Goal: Information Seeking & Learning: Find specific page/section

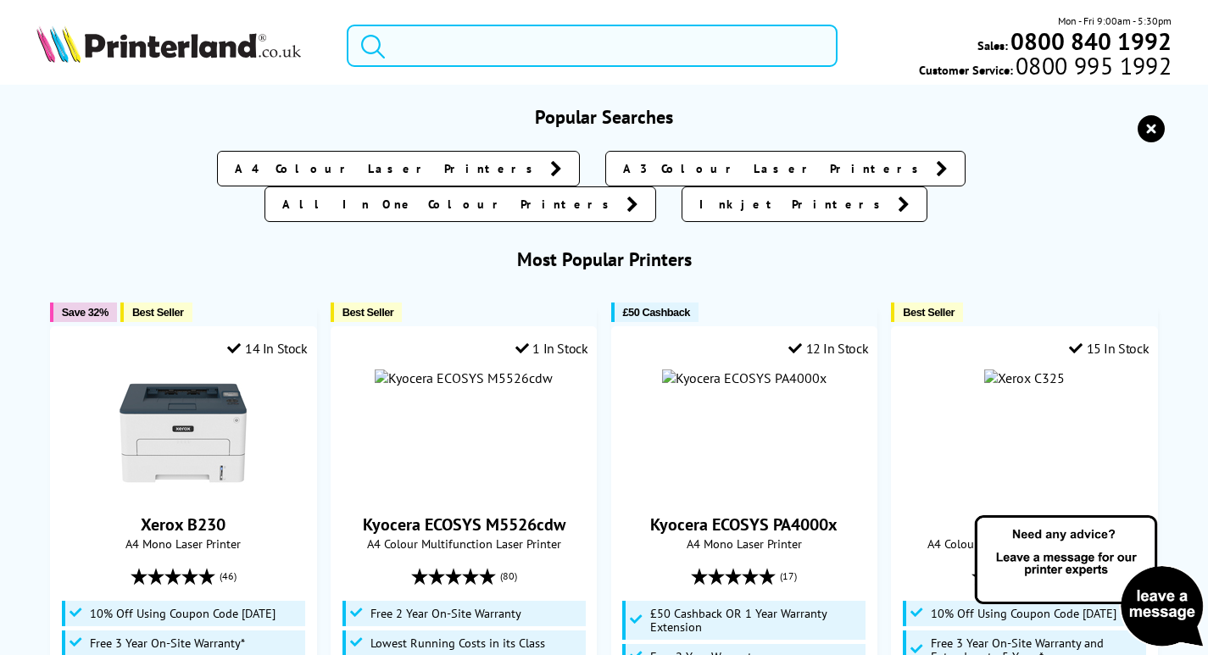
click at [494, 53] on input "search" at bounding box center [592, 46] width 491 height 42
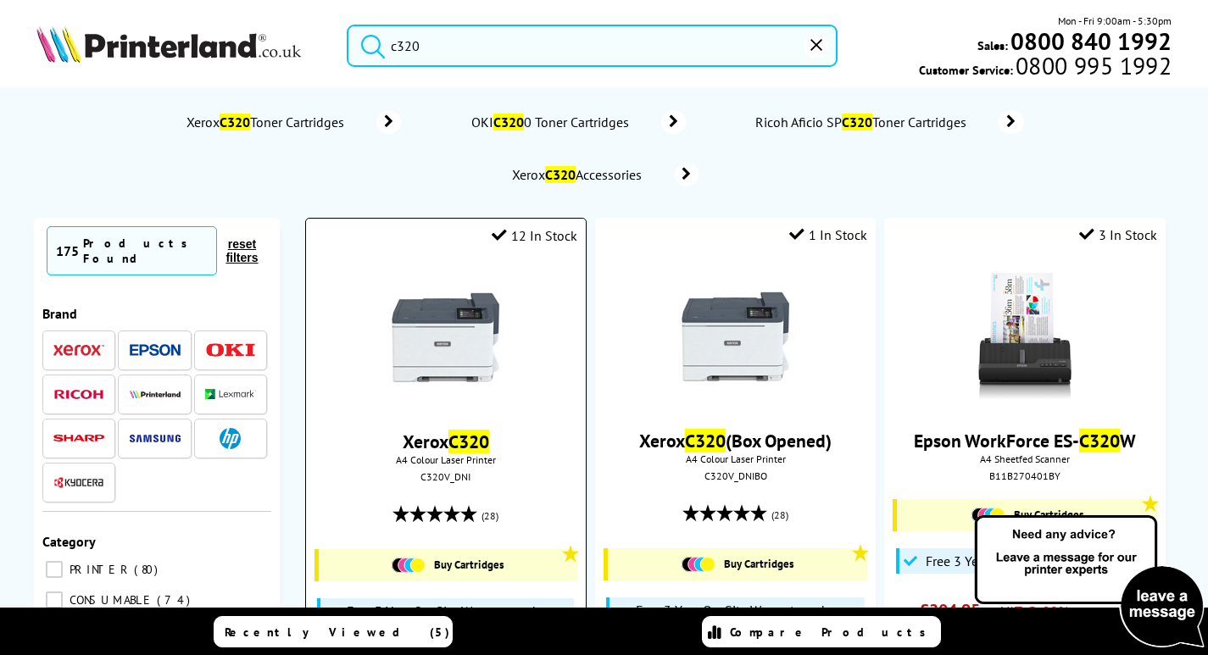
type input "c320"
click at [477, 326] on img at bounding box center [445, 337] width 127 height 127
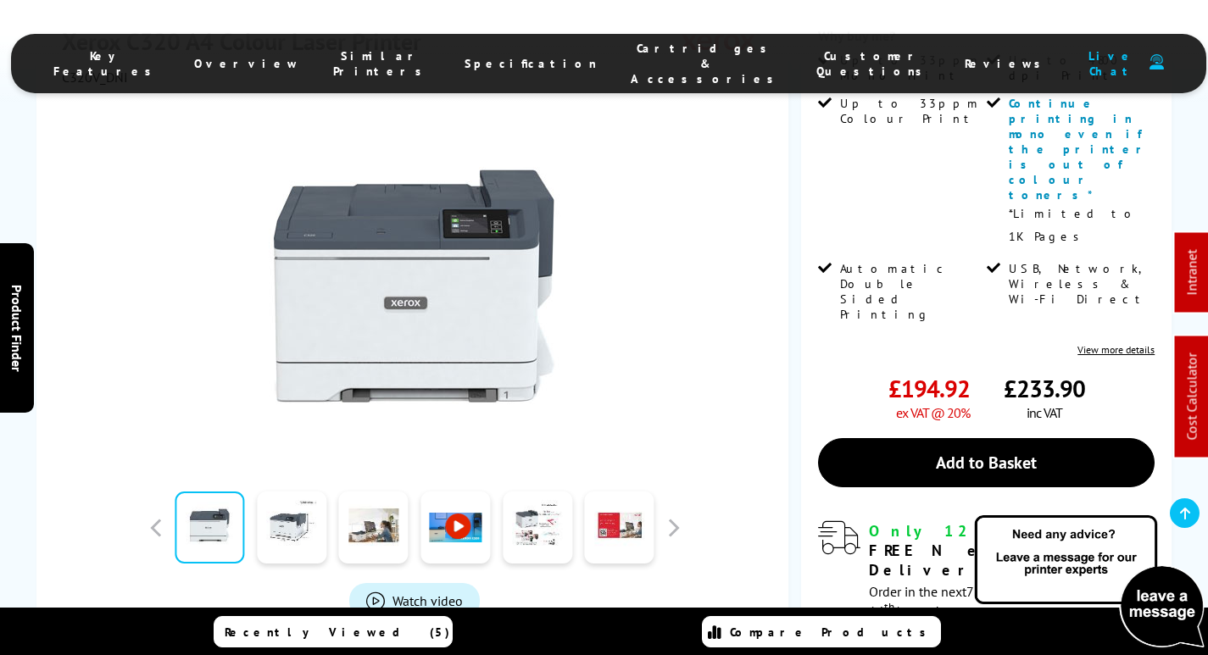
scroll to position [509, 0]
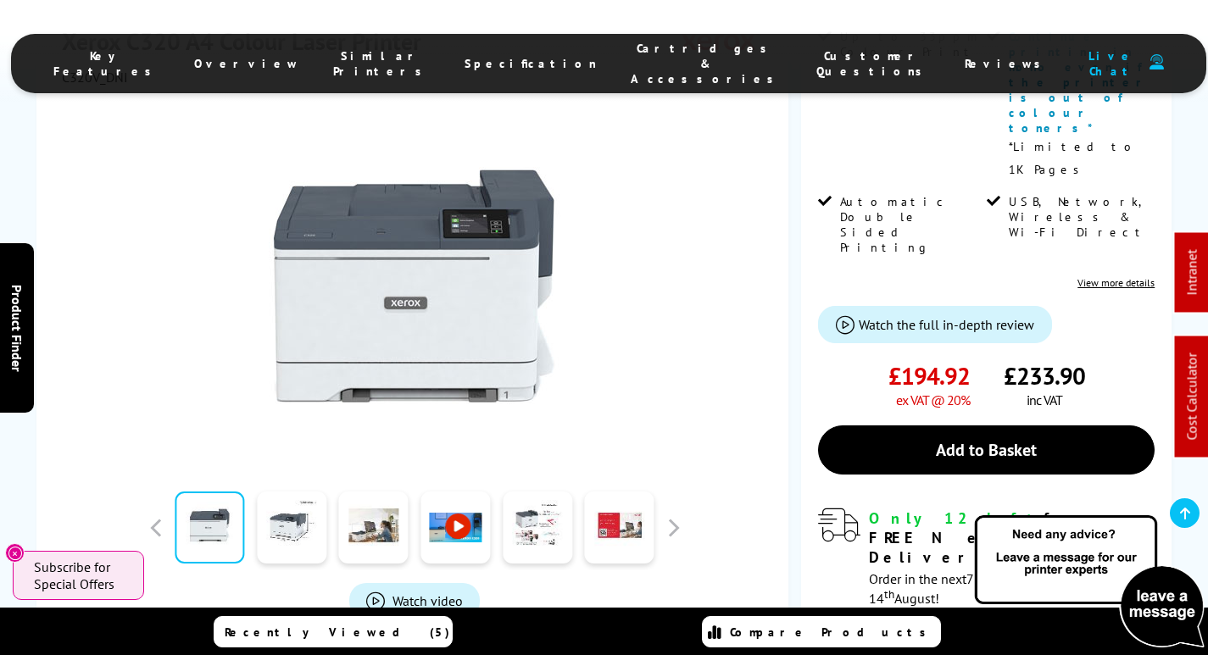
click at [645, 56] on span "Cartridges & Accessories" at bounding box center [707, 64] width 152 height 46
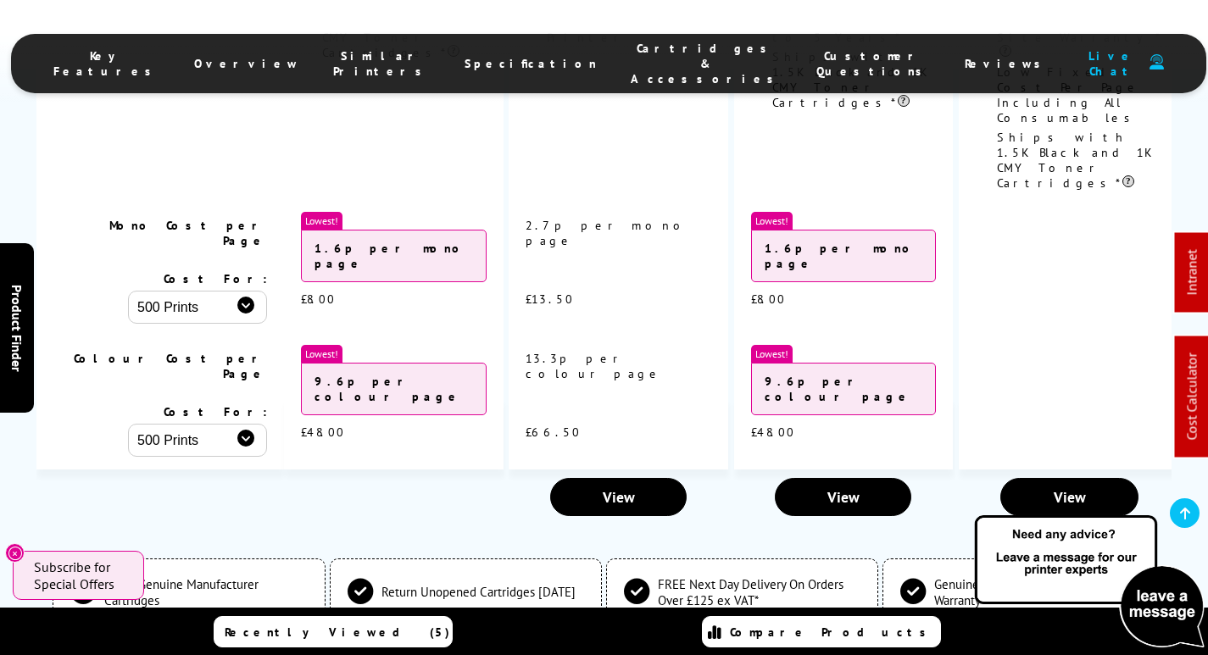
scroll to position [6223, 0]
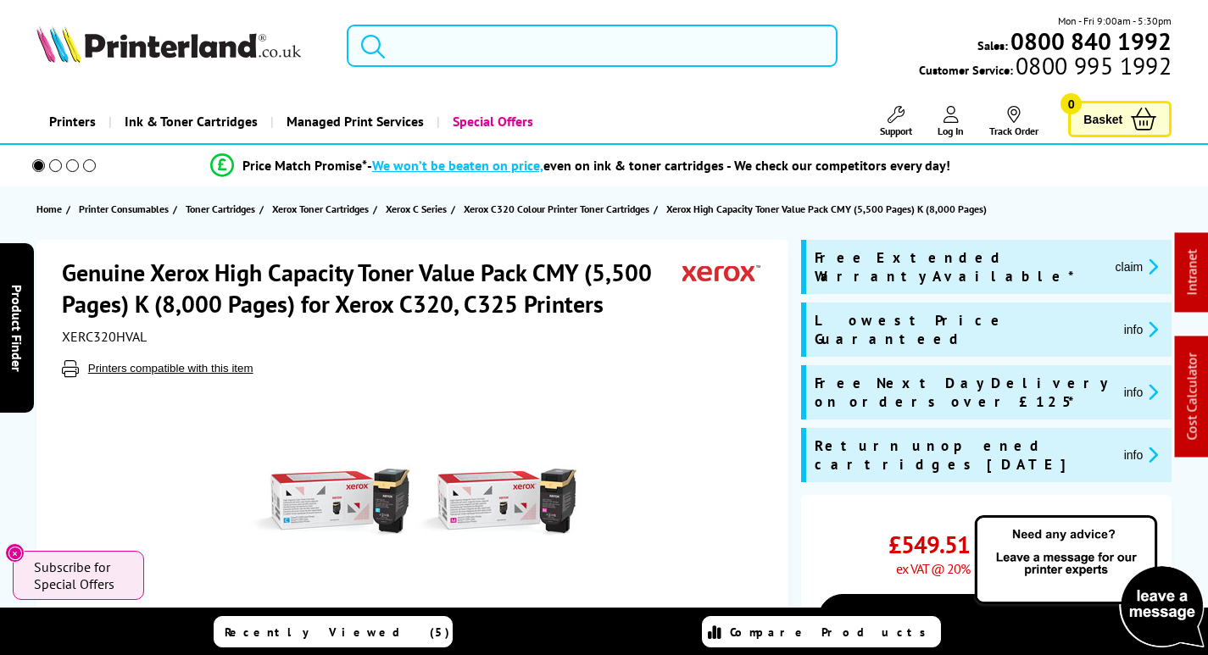
click at [491, 44] on input "search" at bounding box center [592, 46] width 491 height 42
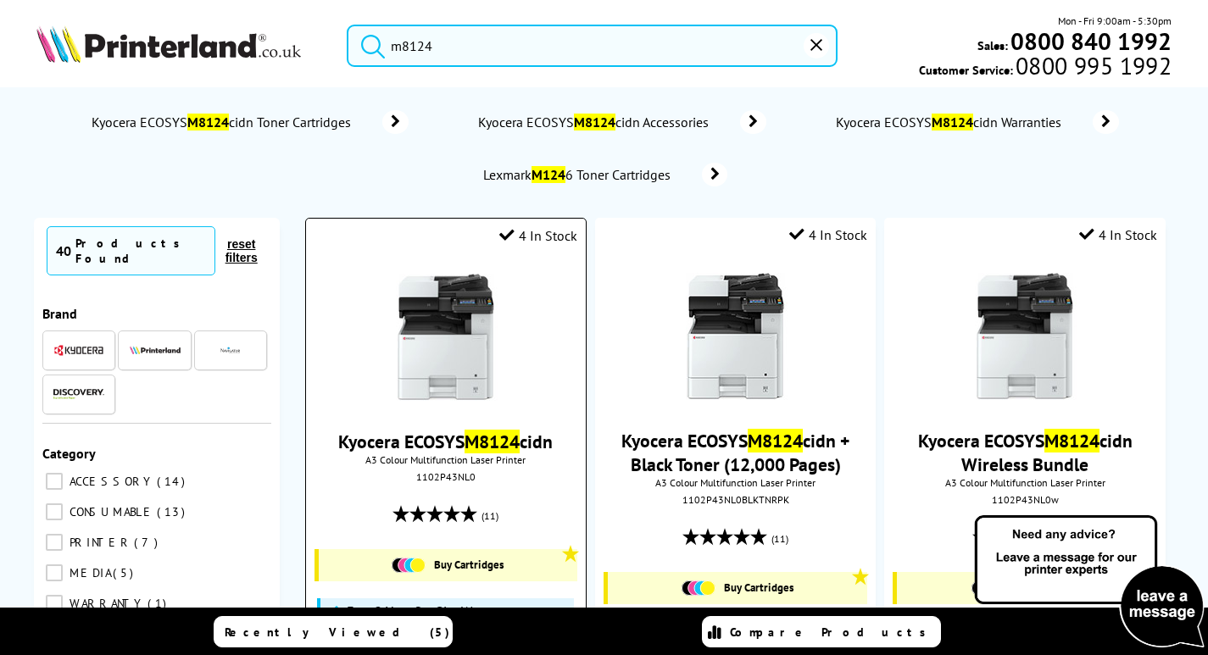
type input "m8124"
click at [448, 352] on img at bounding box center [445, 337] width 127 height 127
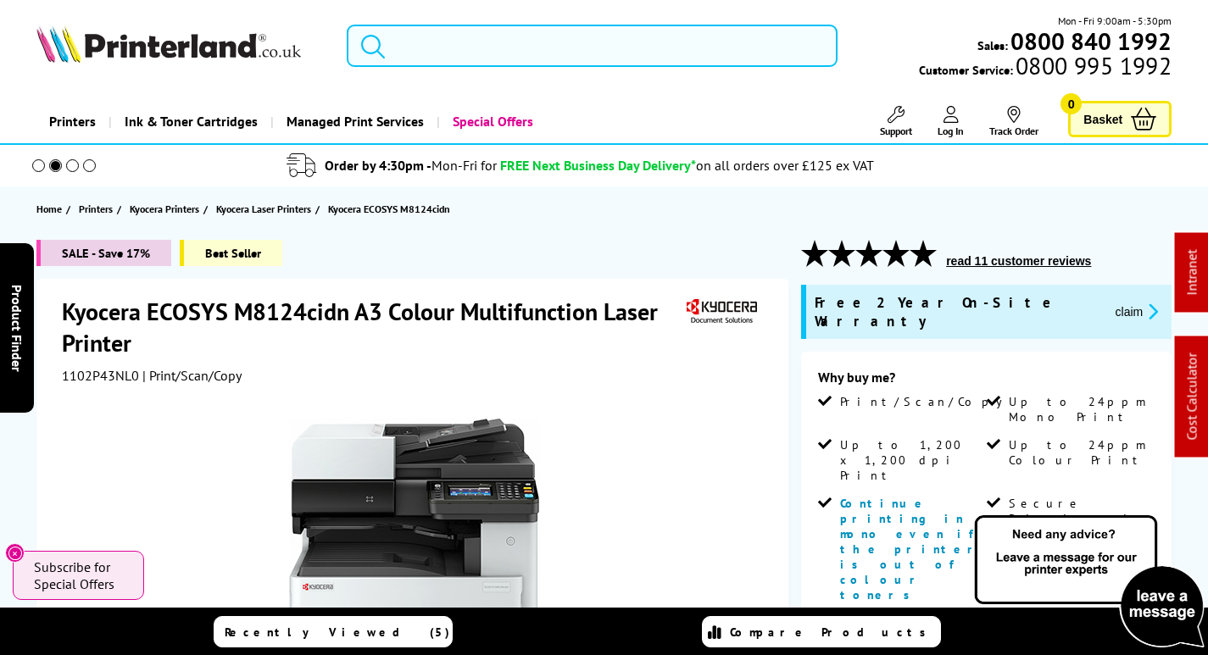
drag, startPoint x: 432, startPoint y: 41, endPoint x: 382, endPoint y: 73, distance: 59.5
click at [432, 41] on input "search" at bounding box center [592, 46] width 491 height 42
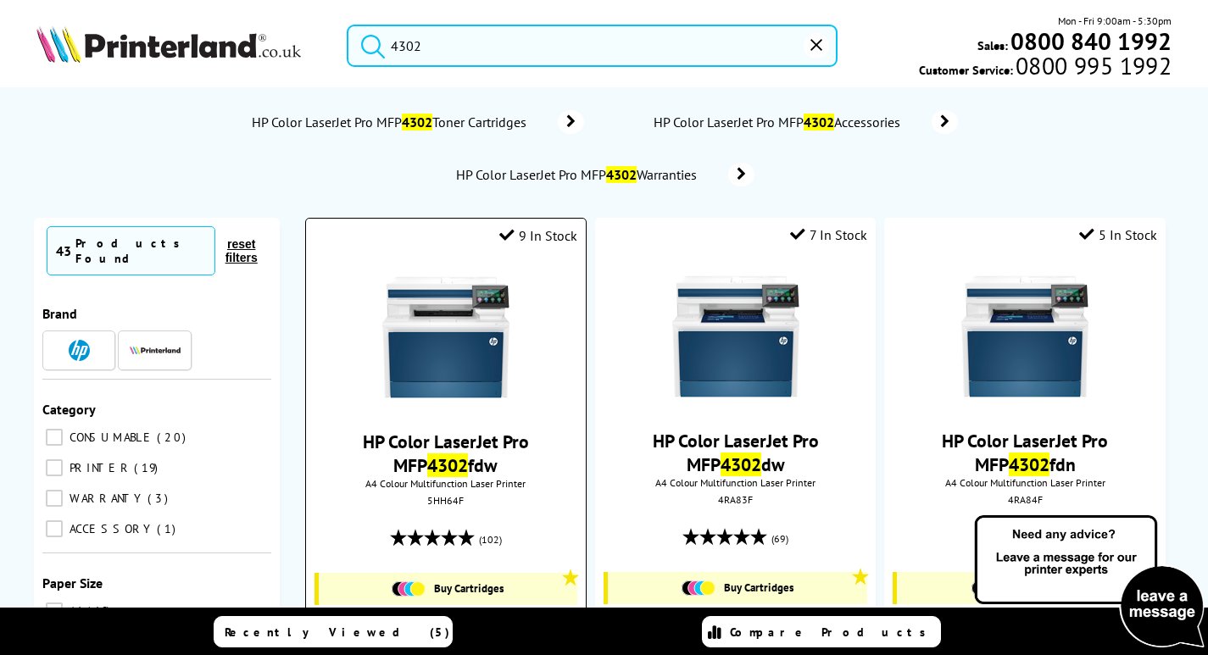
type input "4302"
click at [421, 356] on img at bounding box center [445, 337] width 127 height 127
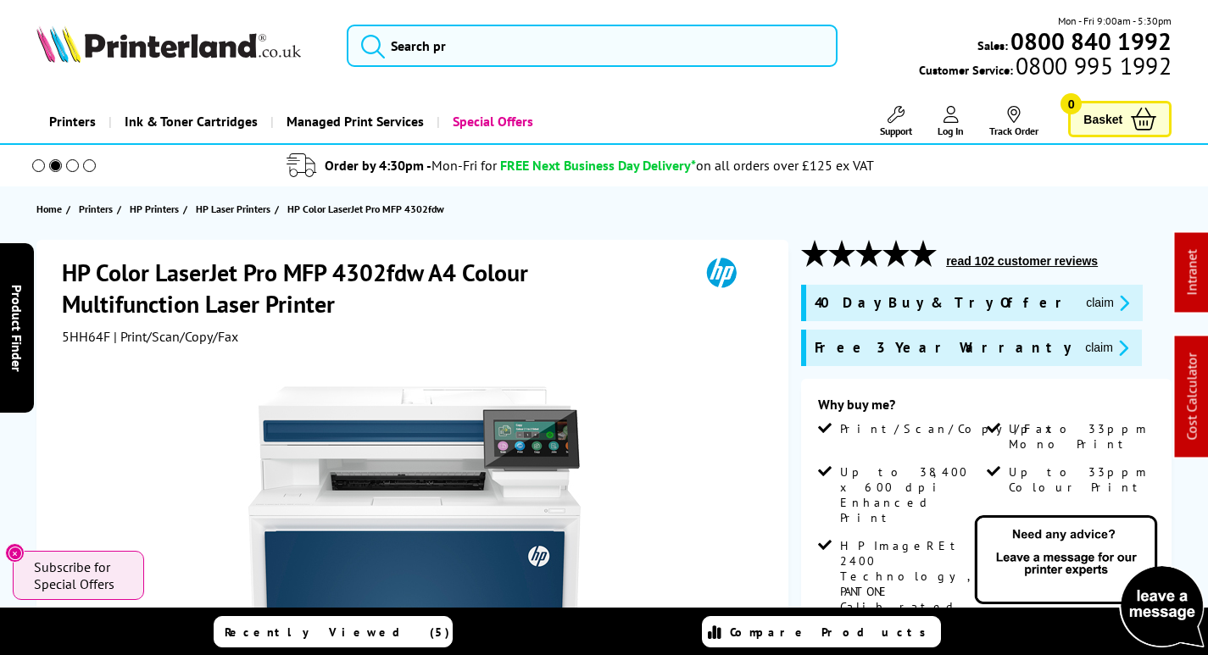
click at [1080, 344] on button "claim" at bounding box center [1106, 348] width 53 height 20
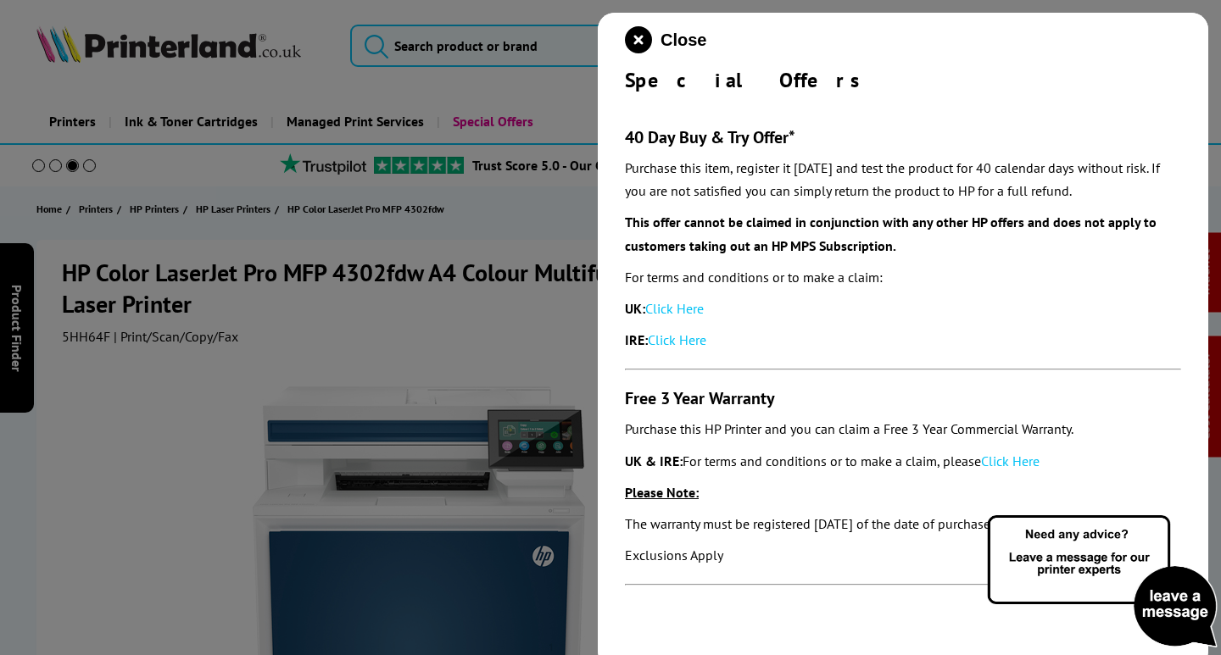
click at [1023, 461] on link "Click Here" at bounding box center [1010, 461] width 59 height 17
click at [639, 46] on icon "close modal" at bounding box center [638, 39] width 27 height 27
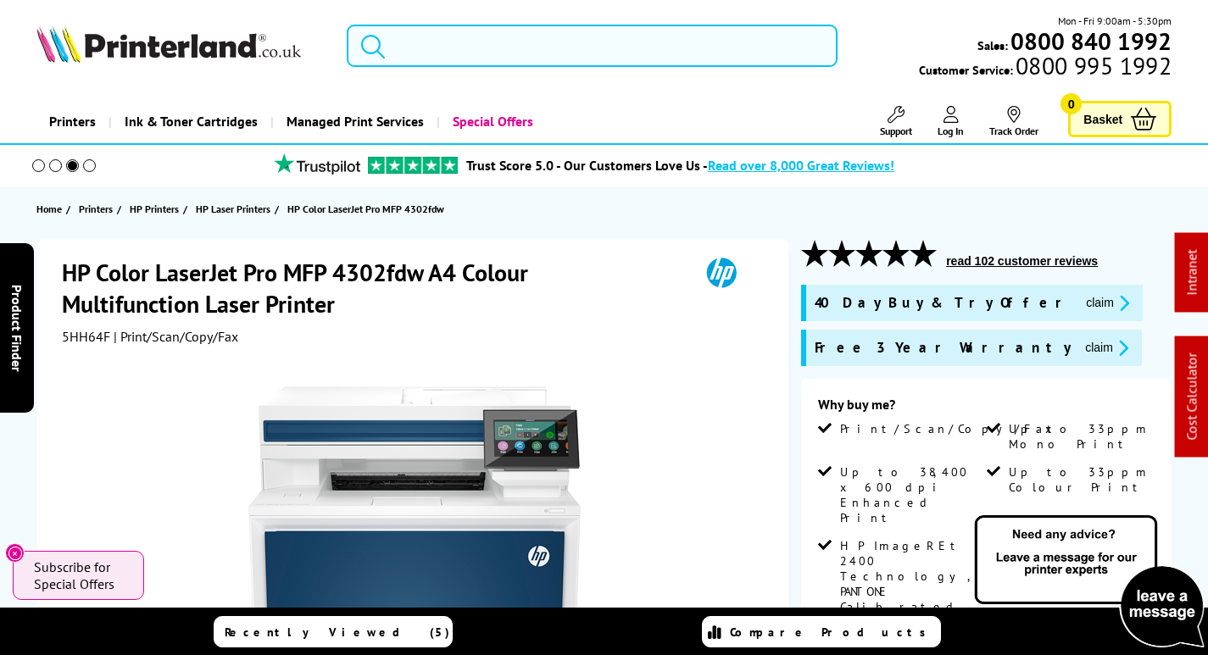
click at [579, 53] on input "search" at bounding box center [592, 46] width 491 height 42
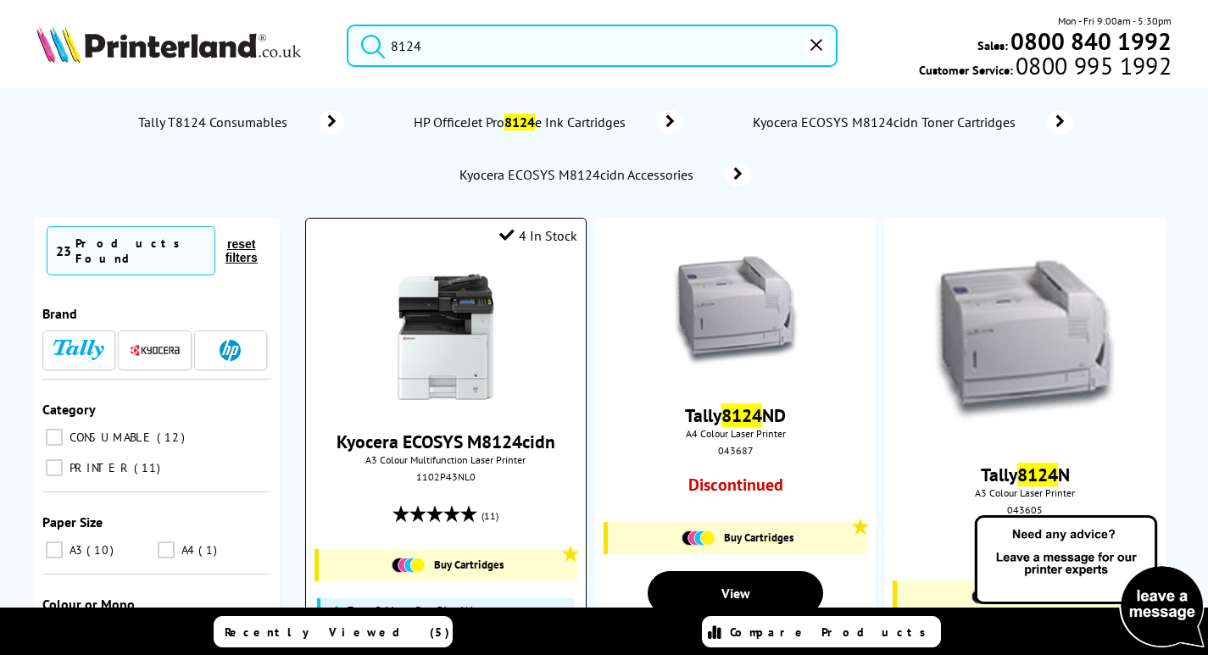
type input "8124"
click at [458, 346] on img at bounding box center [445, 337] width 127 height 127
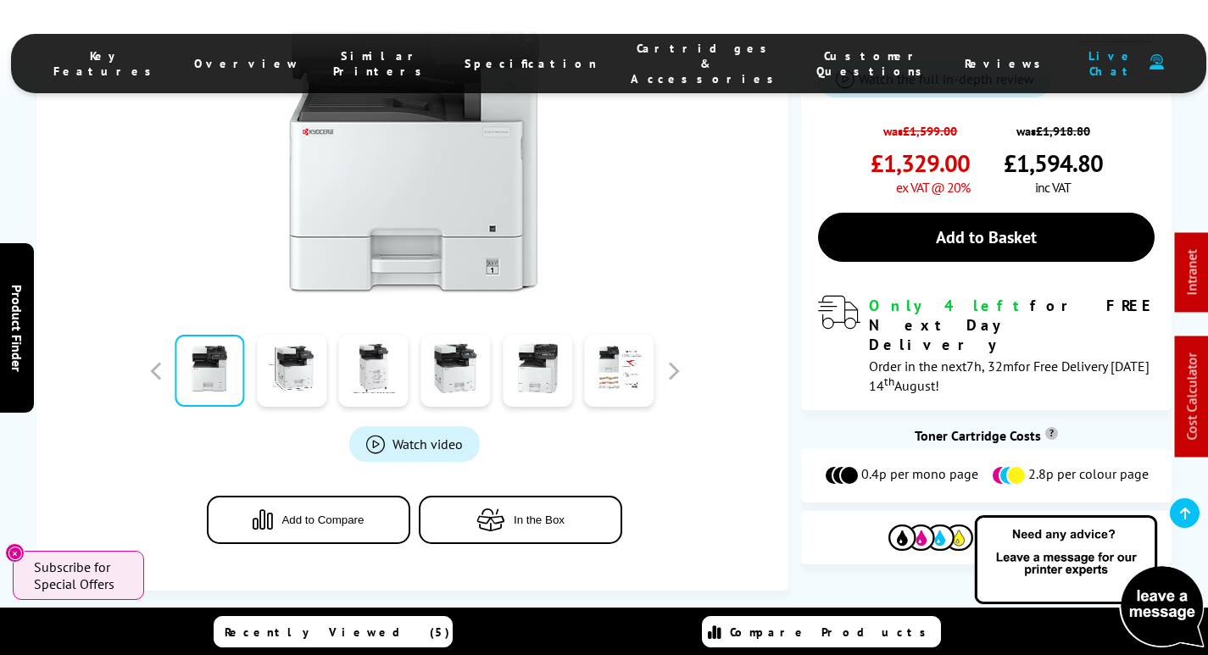
scroll to position [648, 0]
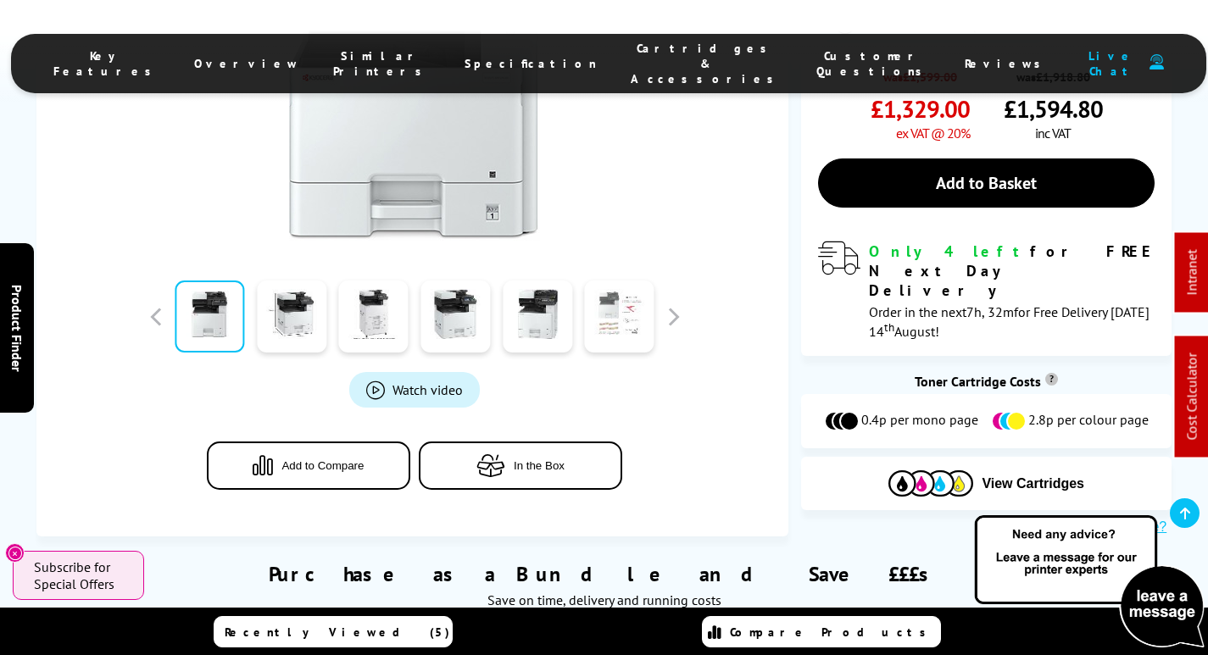
click at [648, 281] on link at bounding box center [620, 317] width 70 height 72
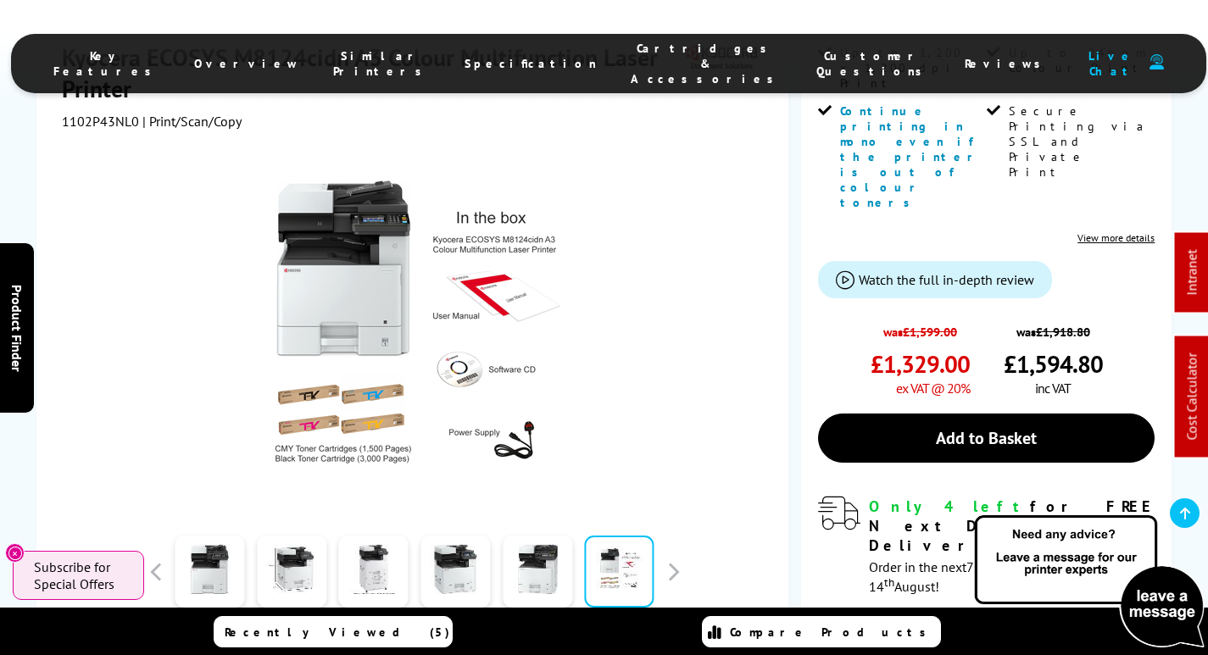
scroll to position [478, 0]
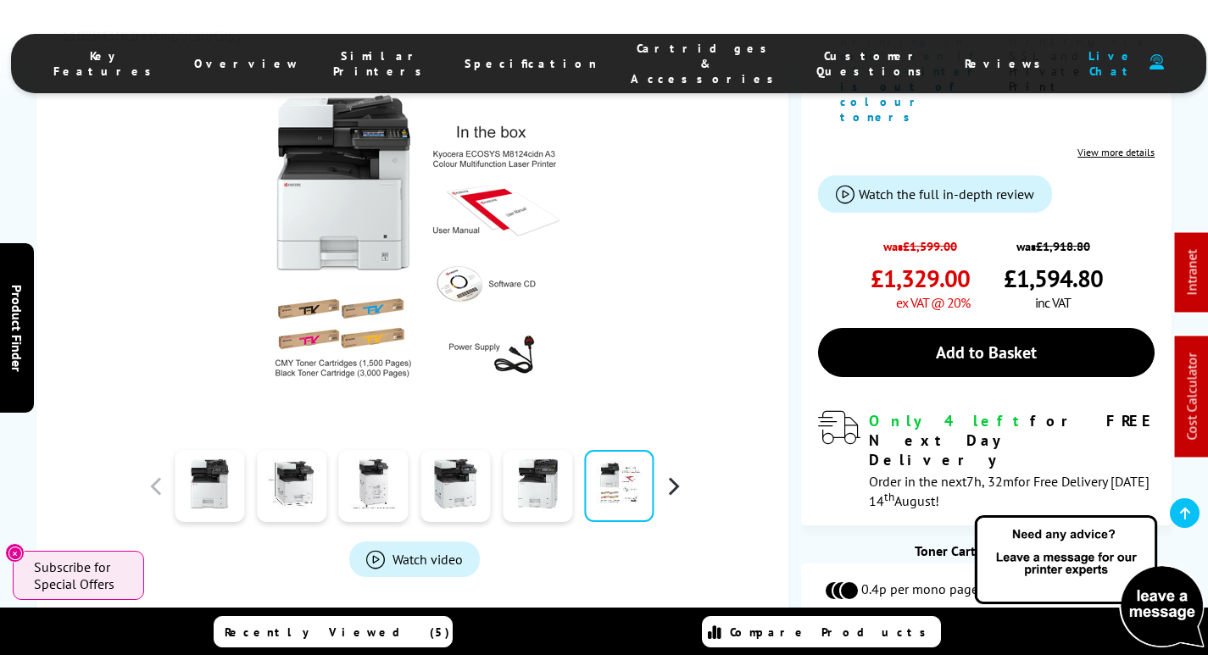
click at [683, 473] on button "button" at bounding box center [673, 485] width 25 height 25
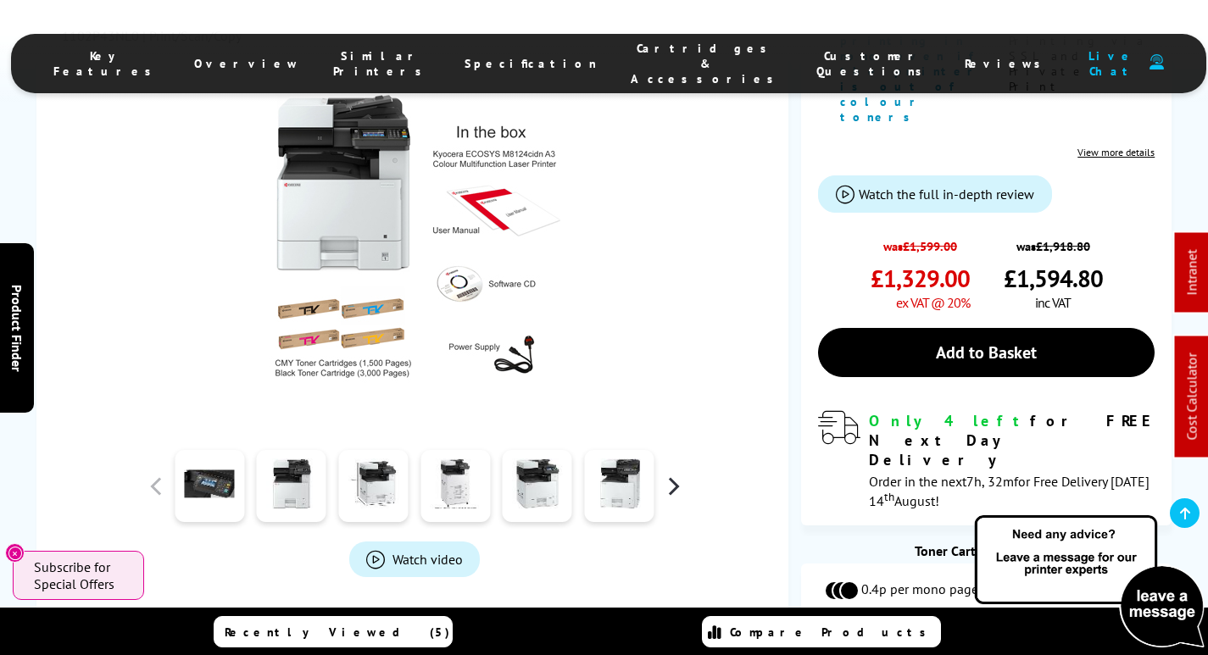
click at [672, 473] on button "button" at bounding box center [673, 485] width 25 height 25
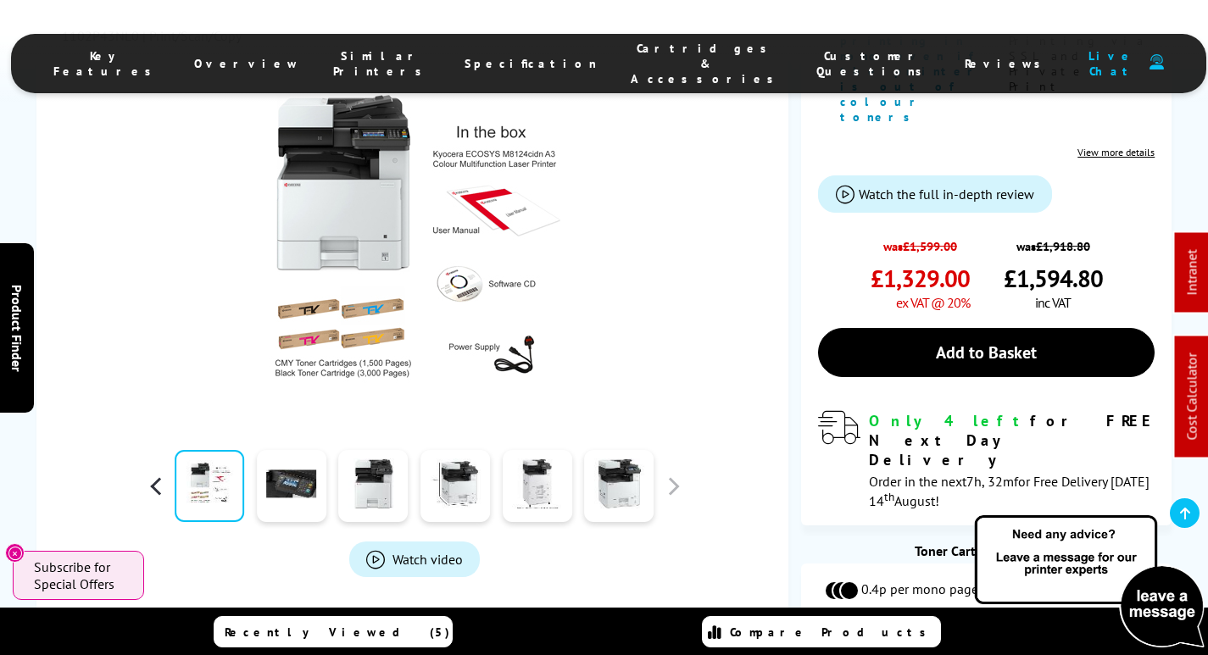
click at [152, 473] on button "button" at bounding box center [155, 485] width 25 height 25
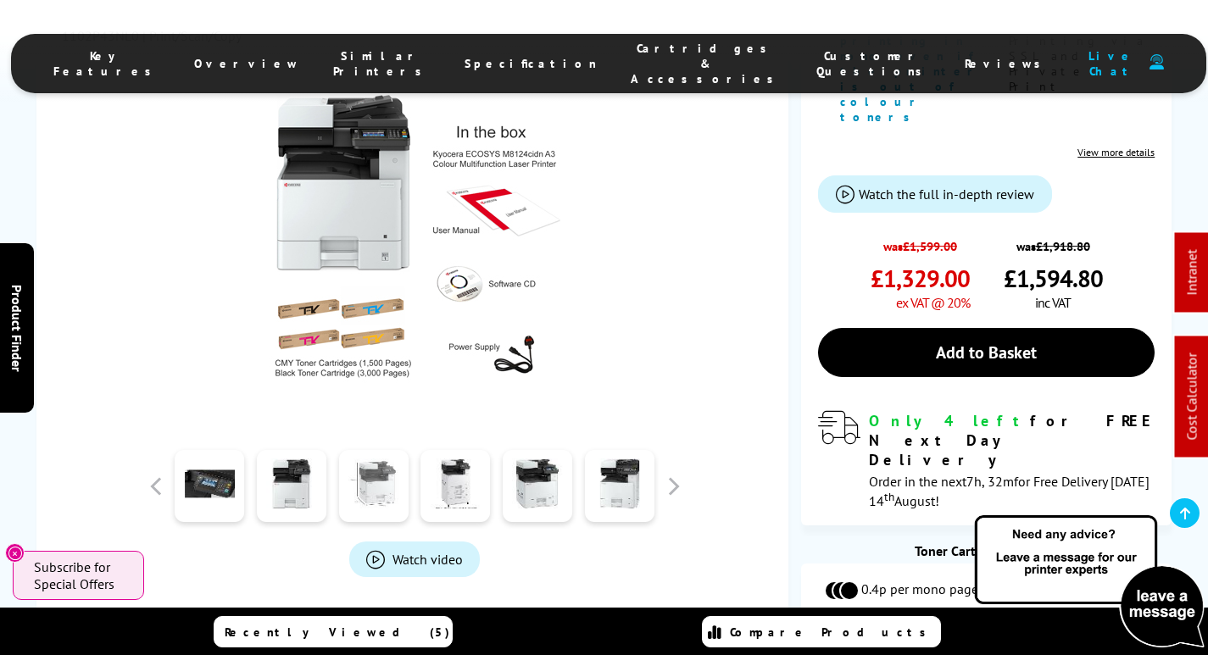
click at [378, 450] on link at bounding box center [374, 486] width 70 height 72
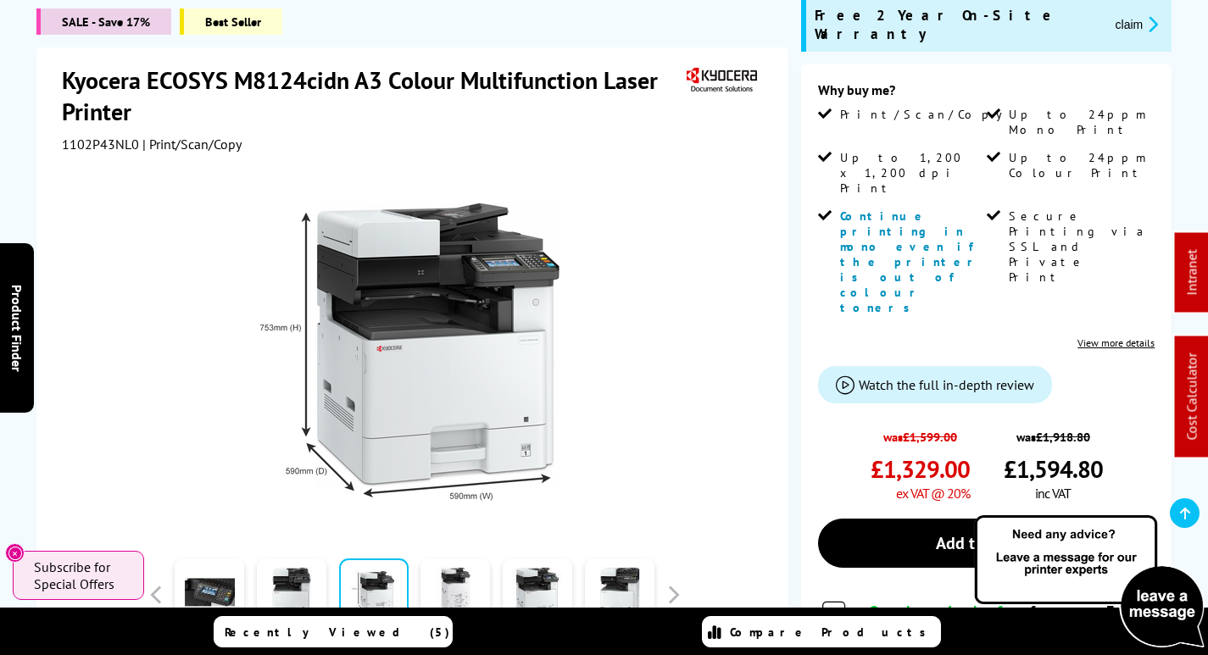
scroll to position [139, 0]
